Goal: Check status

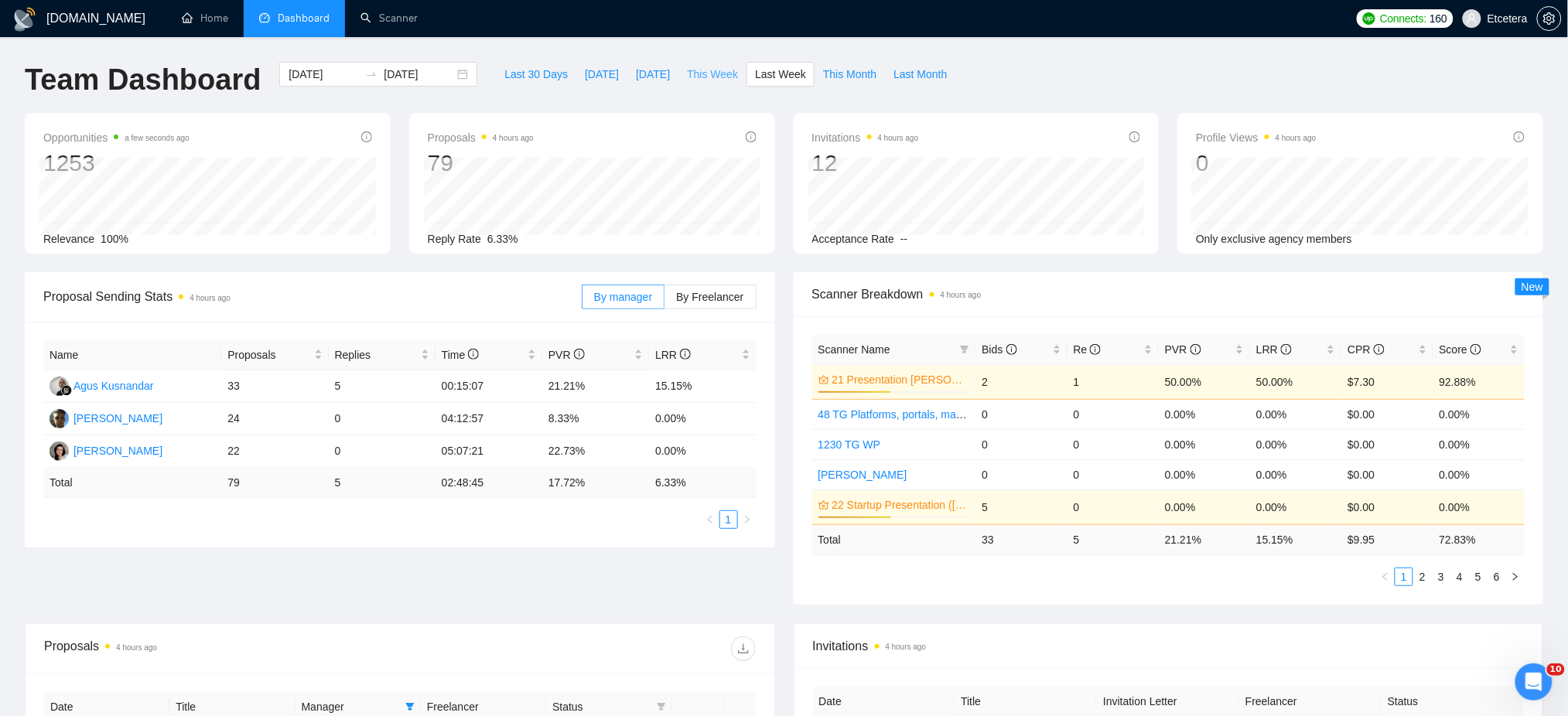
click at [698, 77] on span "This Week" at bounding box center [711, 73] width 51 height 17
type input "[DATE]"
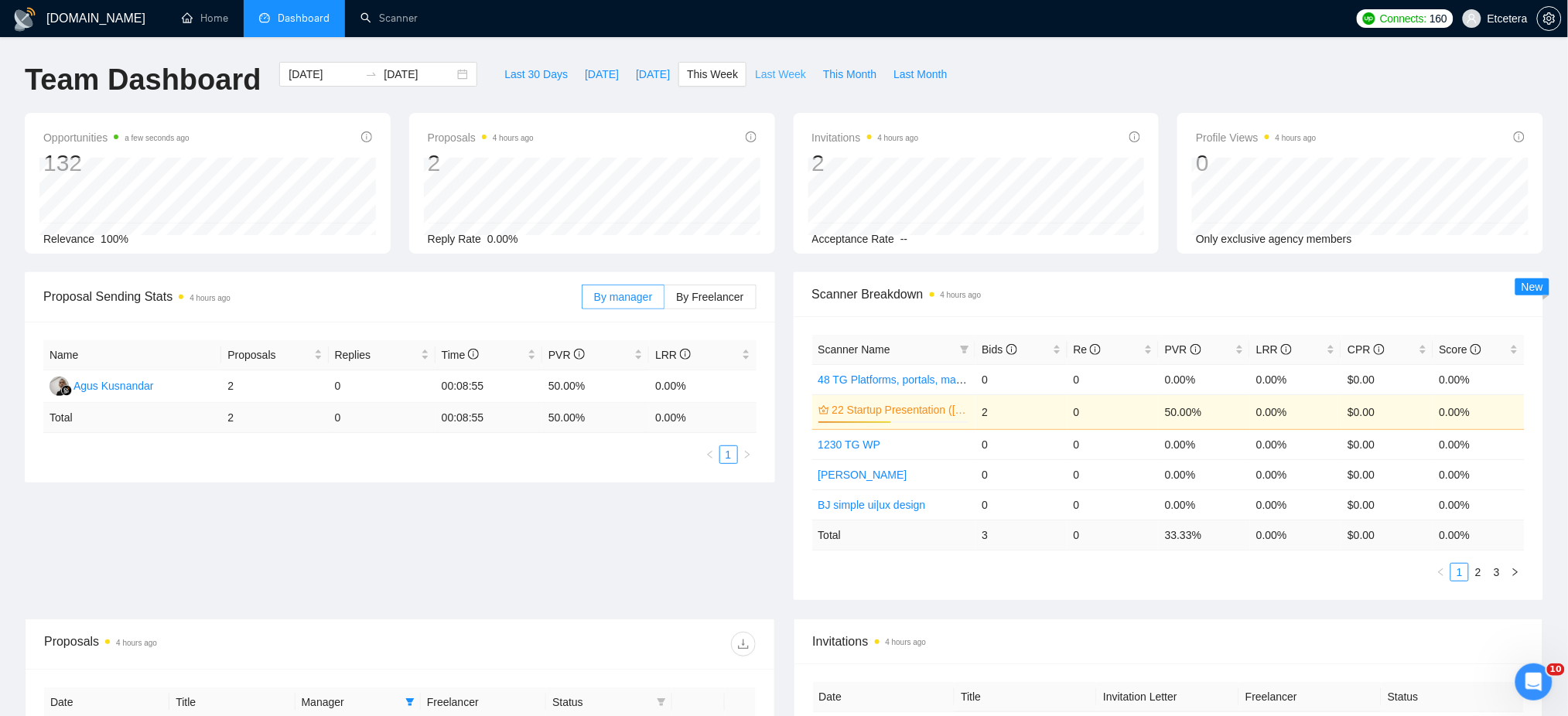
click at [761, 72] on span "Last Week" at bounding box center [780, 73] width 51 height 17
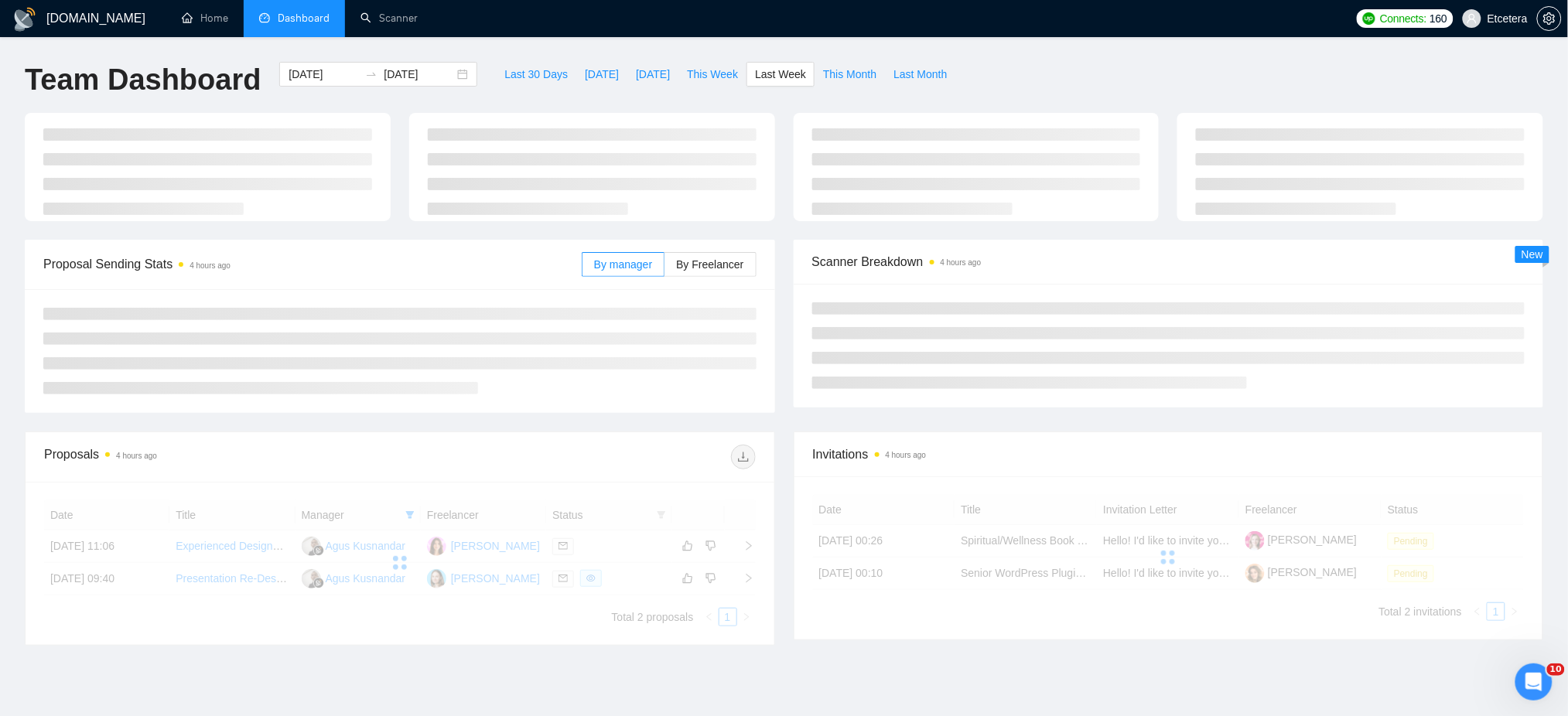
type input "[DATE]"
